Goal: Task Accomplishment & Management: Manage account settings

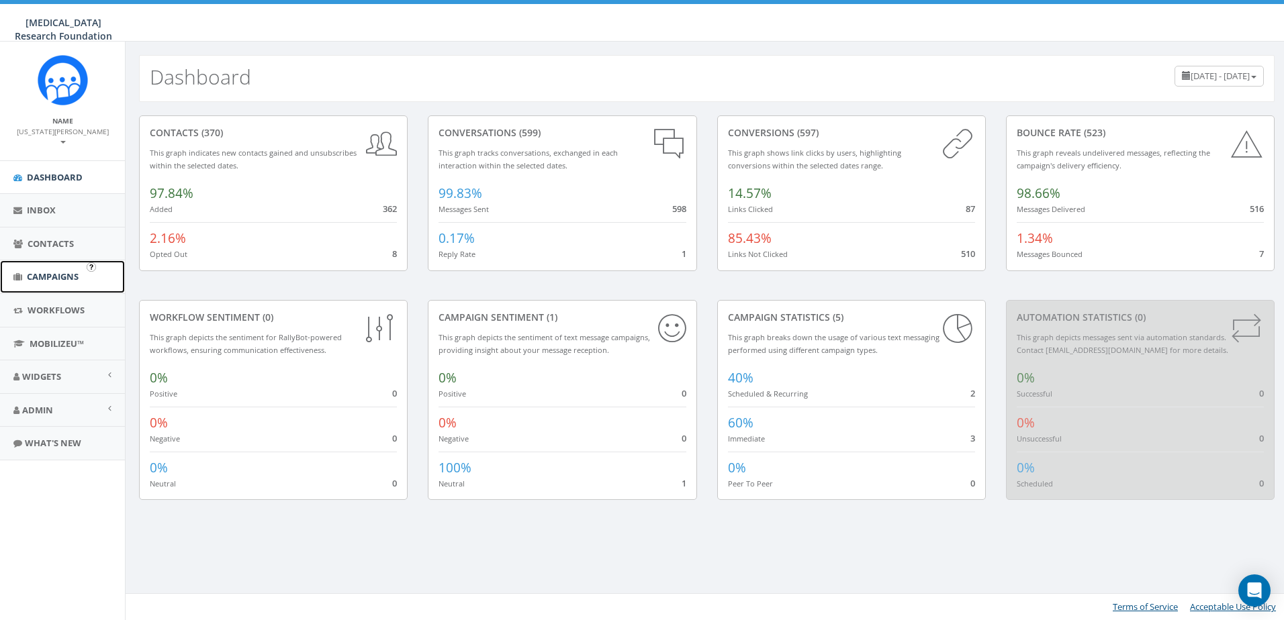
click at [58, 261] on link "Campaigns" at bounding box center [62, 277] width 125 height 33
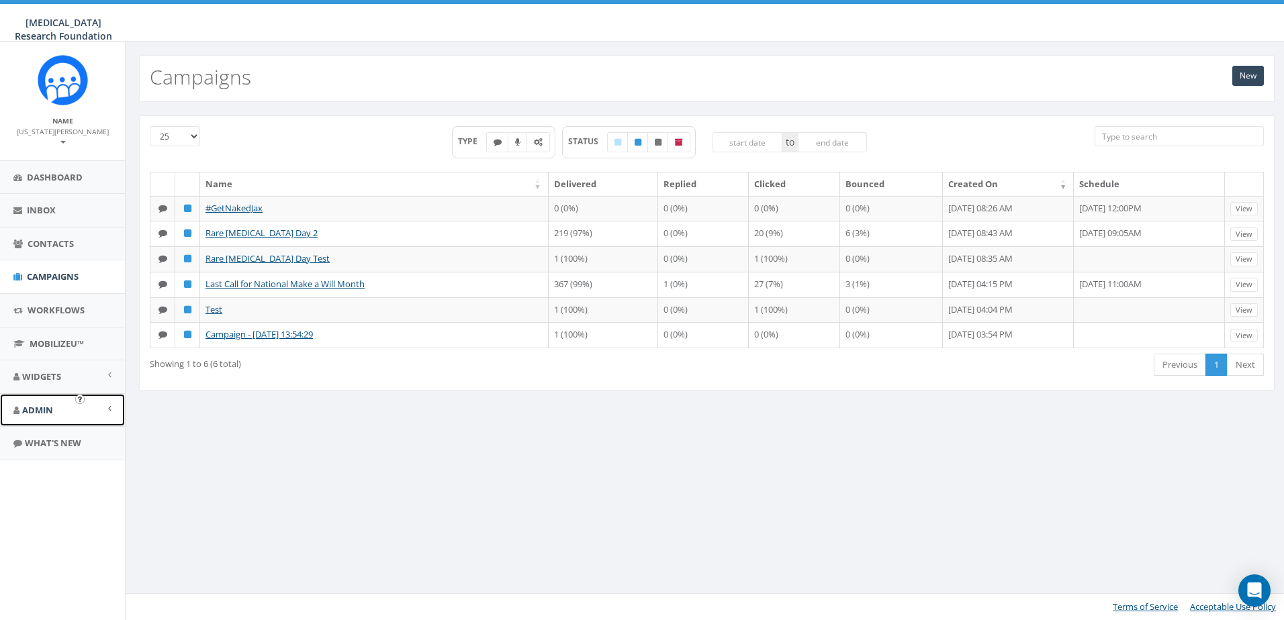
click at [36, 404] on span "Admin" at bounding box center [37, 410] width 31 height 12
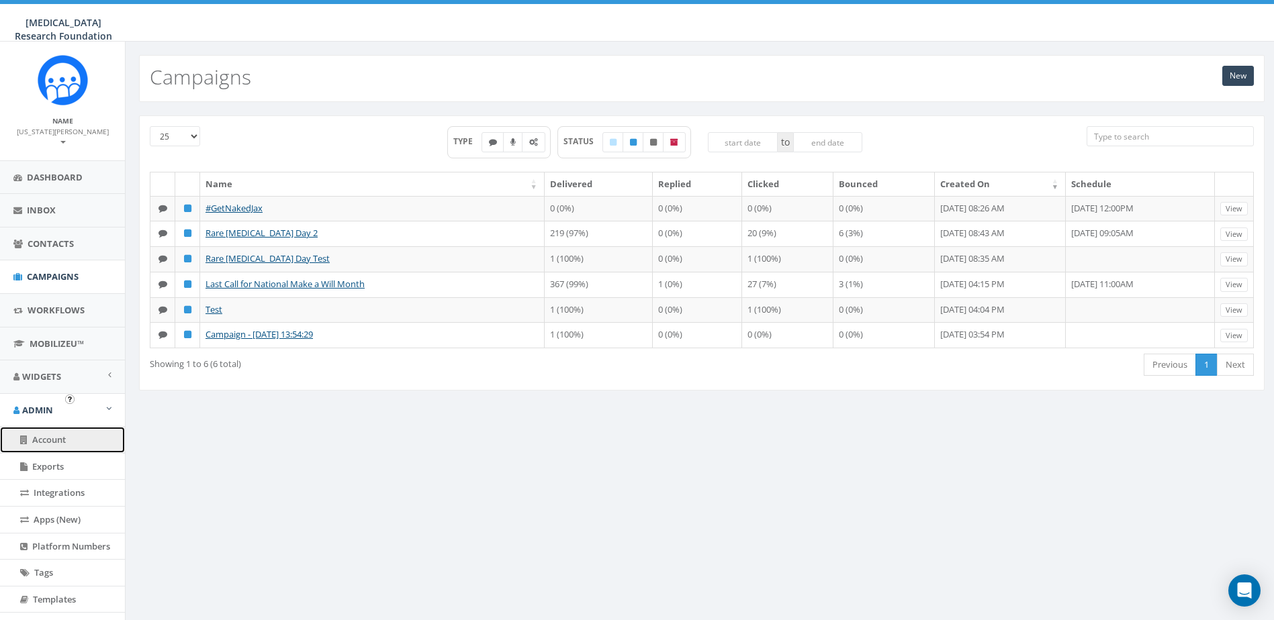
click at [48, 434] on span "Account" at bounding box center [49, 440] width 34 height 12
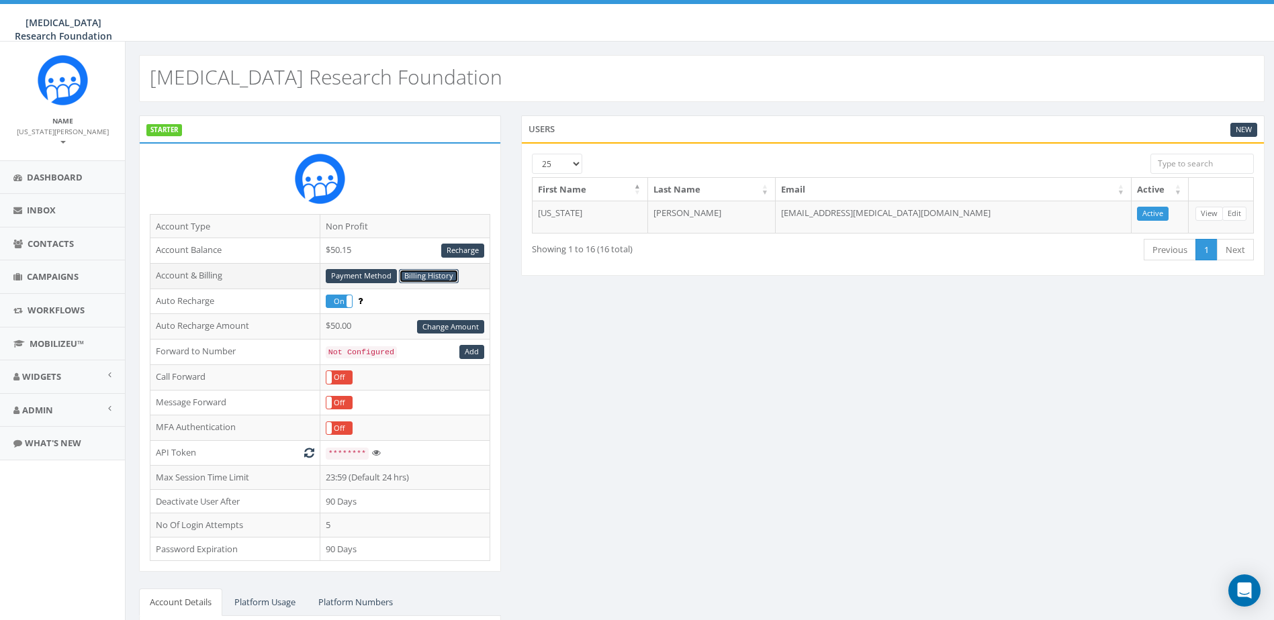
click at [414, 273] on link "Billing History" at bounding box center [429, 276] width 60 height 14
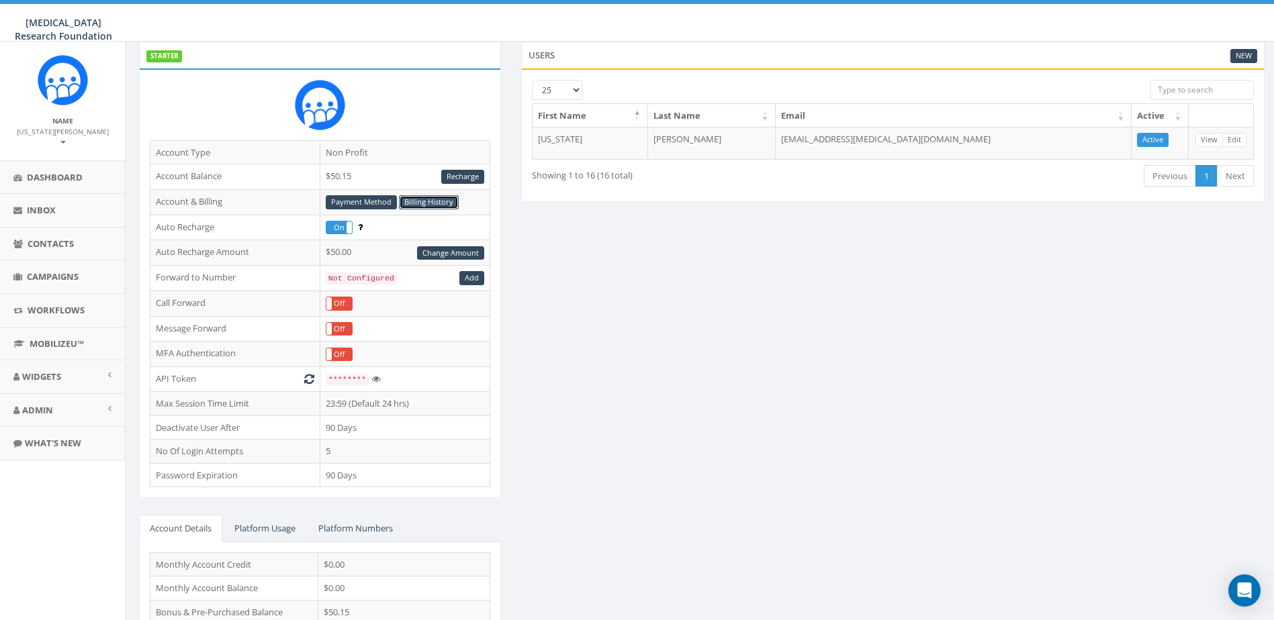
scroll to position [167, 0]
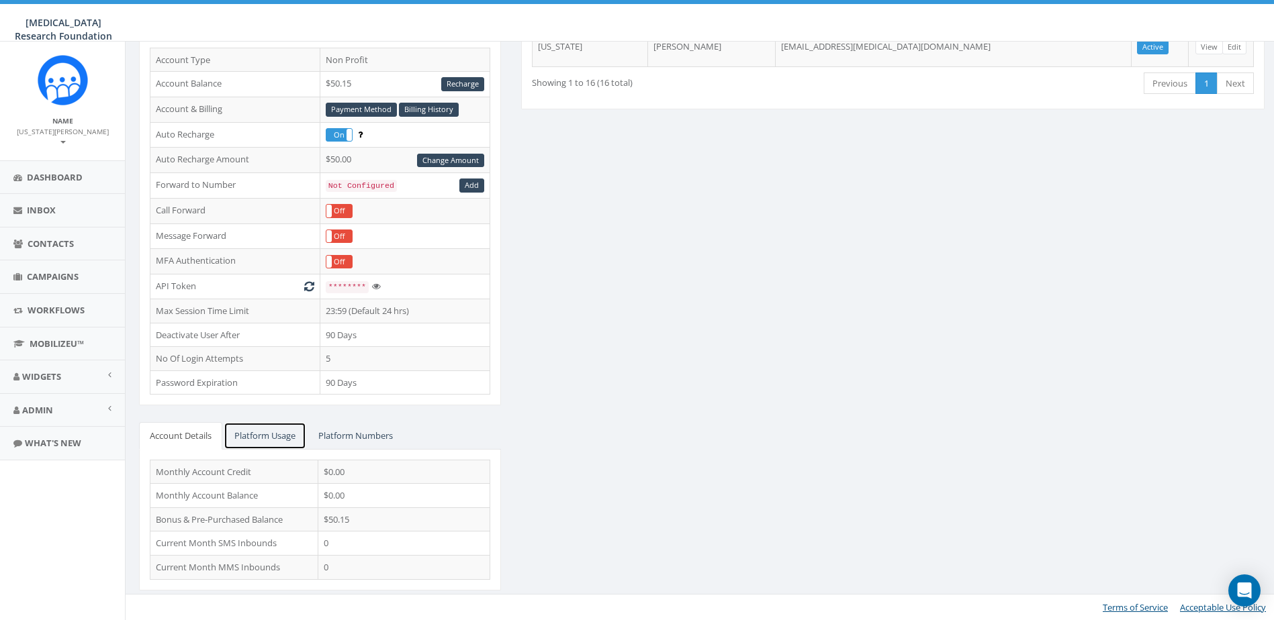
click at [286, 432] on link "Platform Usage" at bounding box center [265, 436] width 83 height 28
click at [336, 439] on link "Platform Numbers" at bounding box center [356, 436] width 96 height 28
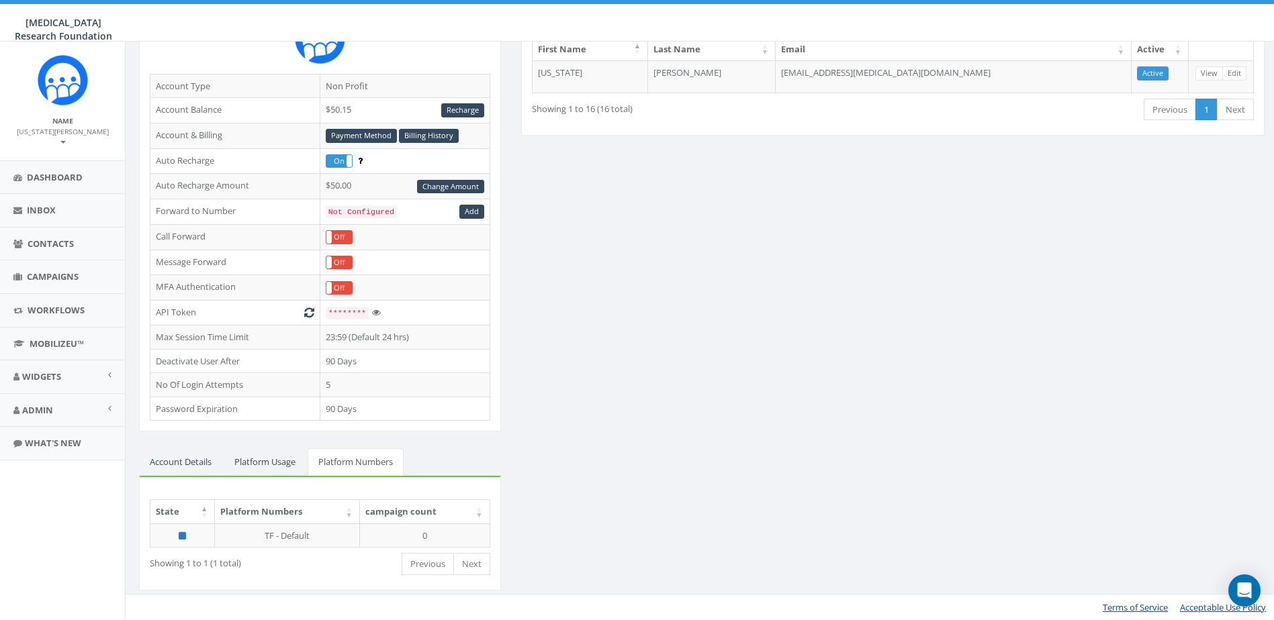
click at [215, 434] on div "STARTER Account Type Non Profit Account Balance $50.15 Recharge Account & Billi…" at bounding box center [320, 291] width 382 height 633
click at [150, 447] on div "STARTER Account Type Non Profit Account Balance $50.15 Recharge Account & Billi…" at bounding box center [320, 291] width 382 height 633
click at [154, 459] on link "Account Details" at bounding box center [180, 463] width 83 height 28
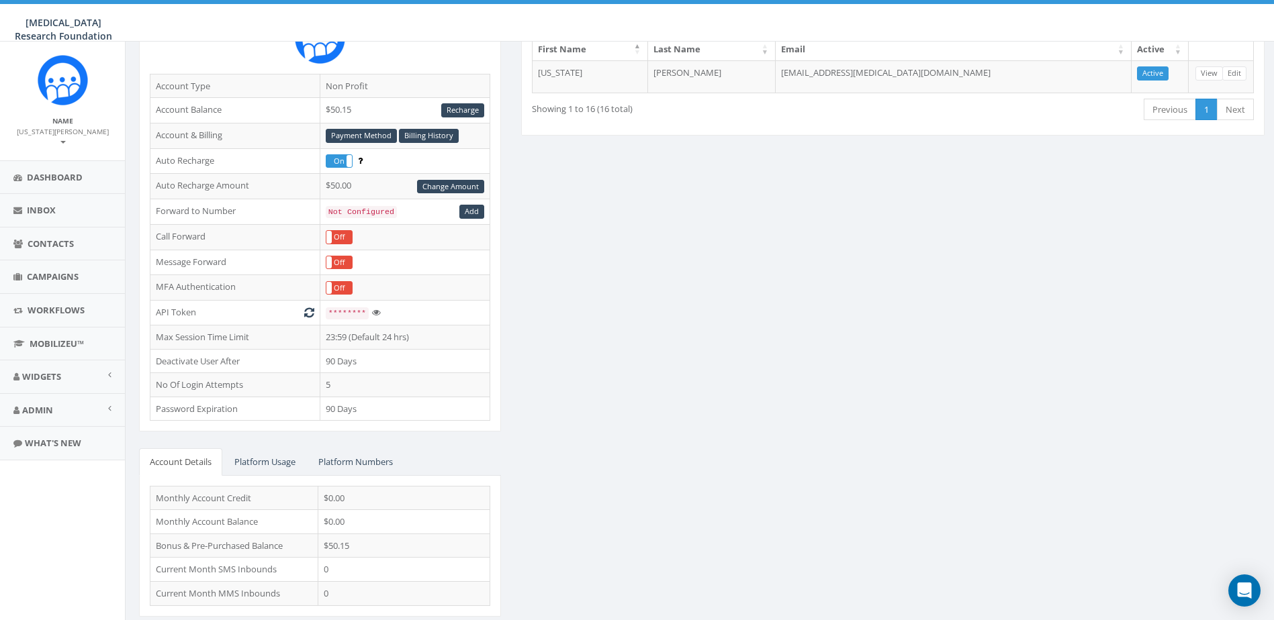
click at [594, 422] on div "STARTER Account Type Non Profit Account Balance $50.15 Recharge Account & Billi…" at bounding box center [701, 304] width 1145 height 659
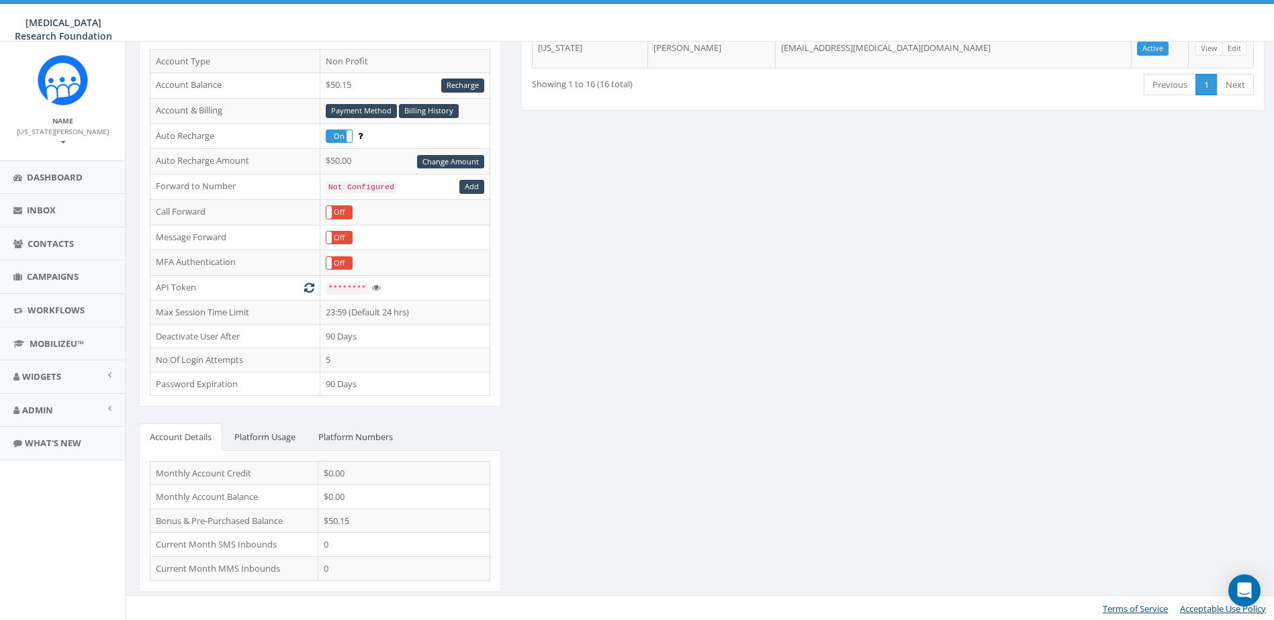
scroll to position [167, 0]
click at [55, 171] on span "Dashboard" at bounding box center [55, 177] width 56 height 12
